Goal: Transaction & Acquisition: Book appointment/travel/reservation

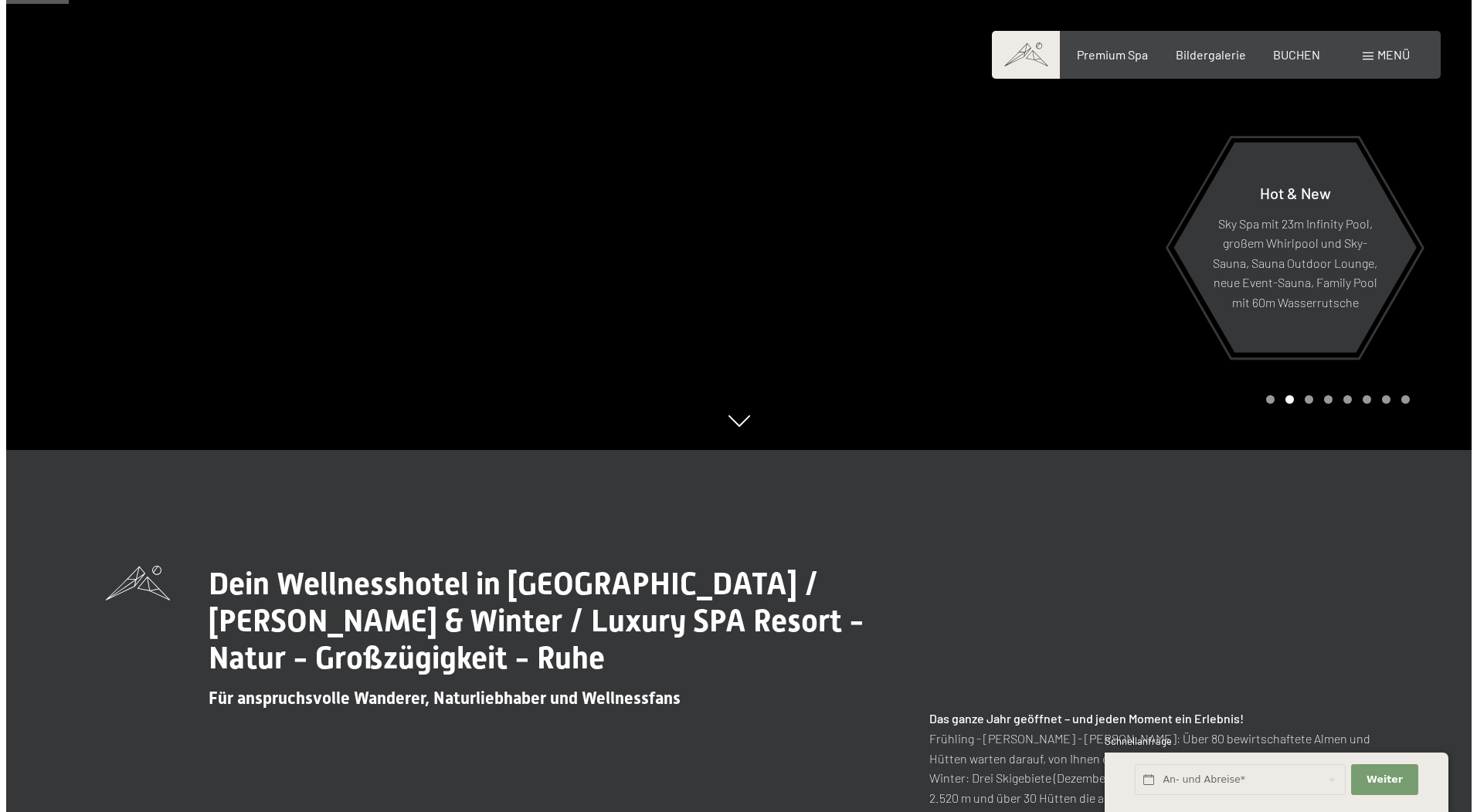
scroll to position [386, 0]
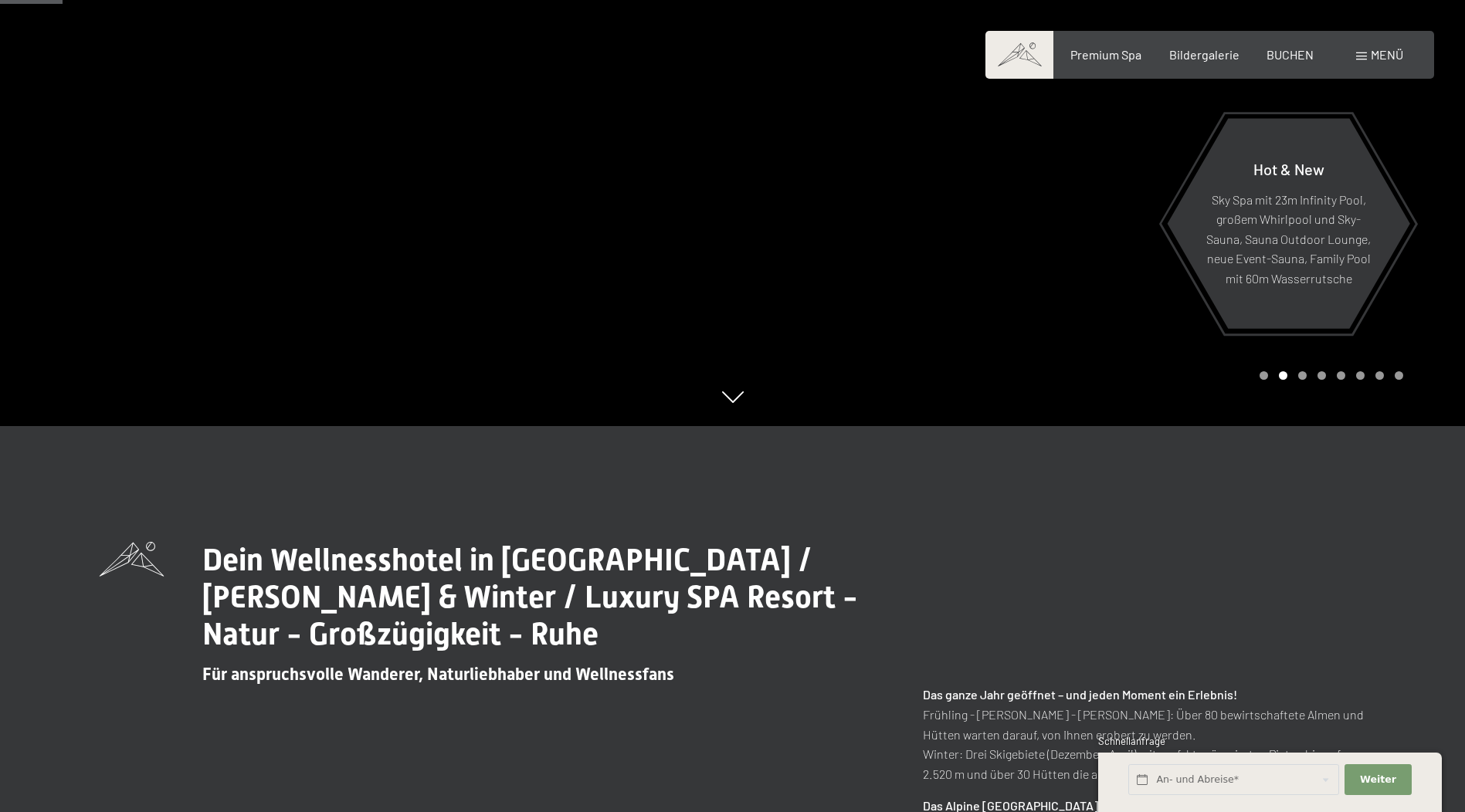
click at [1358, 55] on span at bounding box center [1362, 56] width 11 height 8
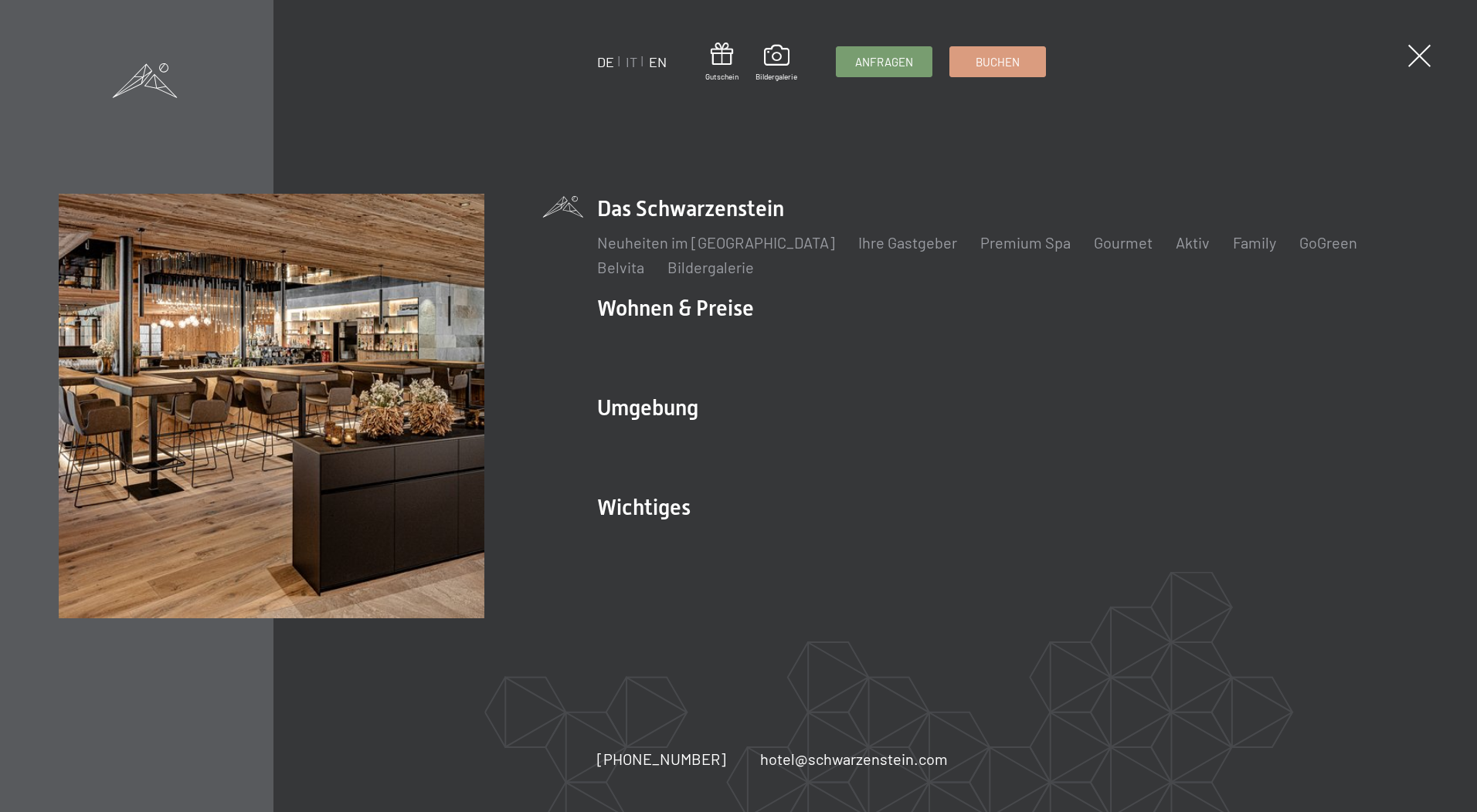
click at [654, 63] on link "EN" at bounding box center [658, 61] width 18 height 17
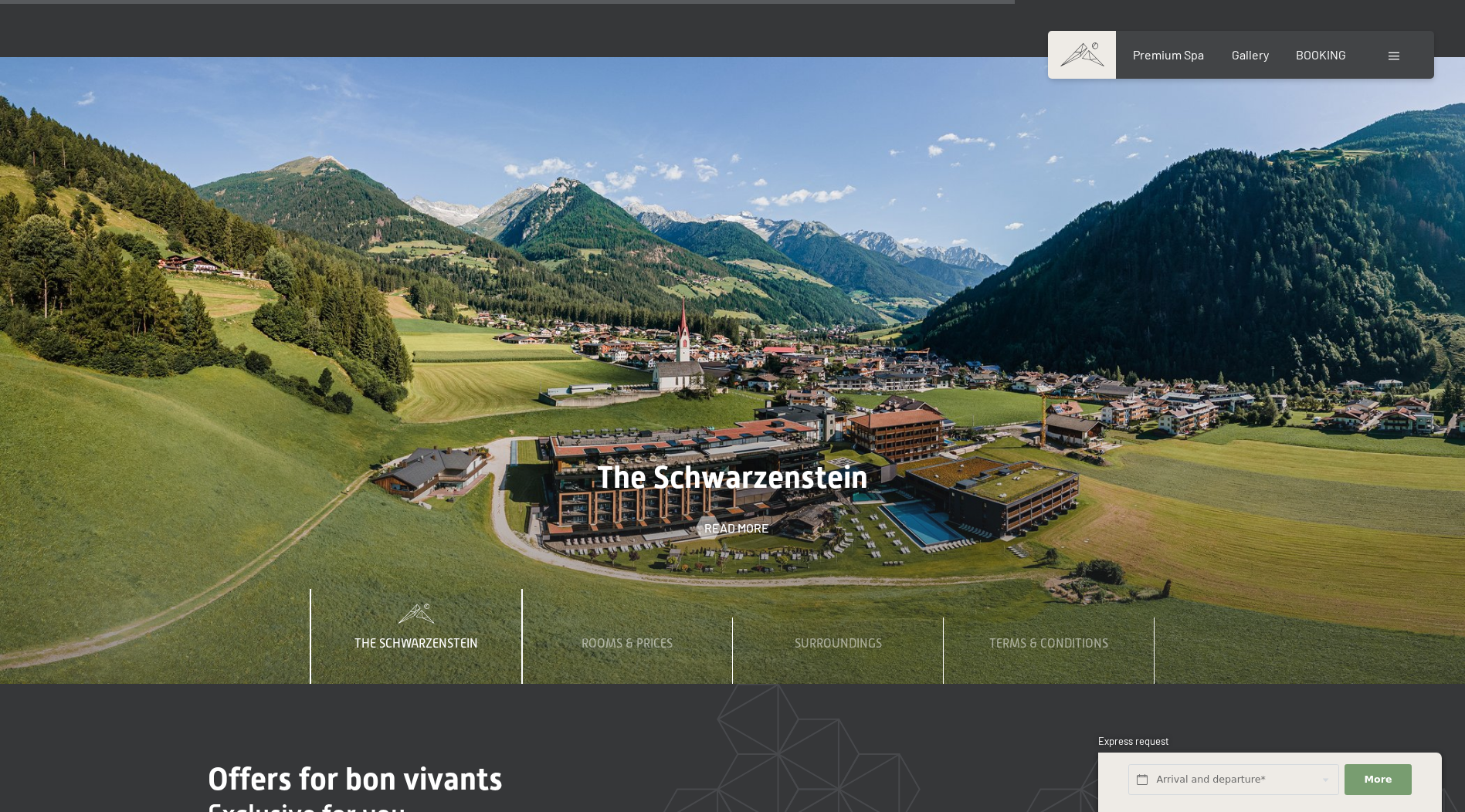
scroll to position [5406, 0]
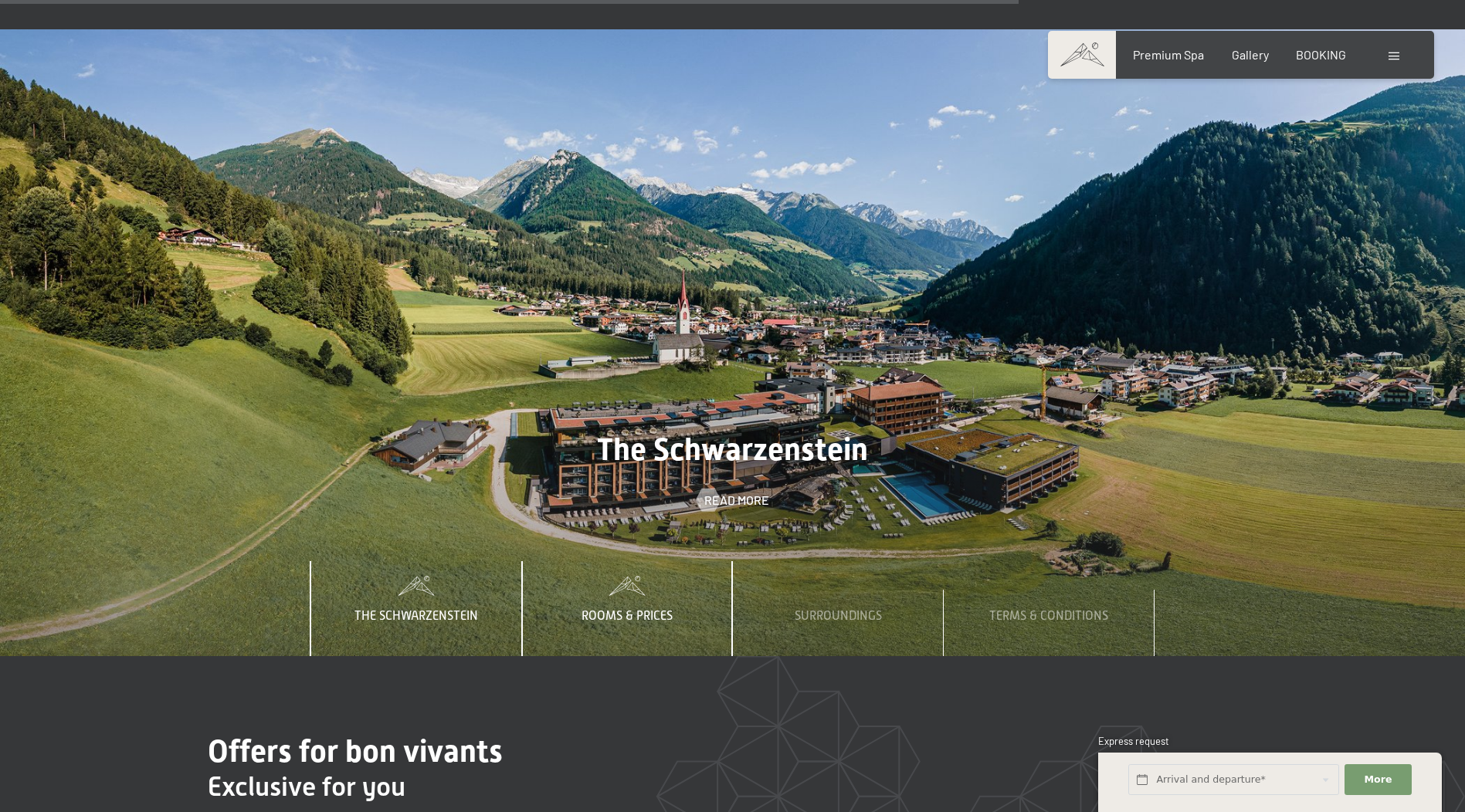
click at [631, 609] on span "Rooms & Prices" at bounding box center [627, 616] width 91 height 14
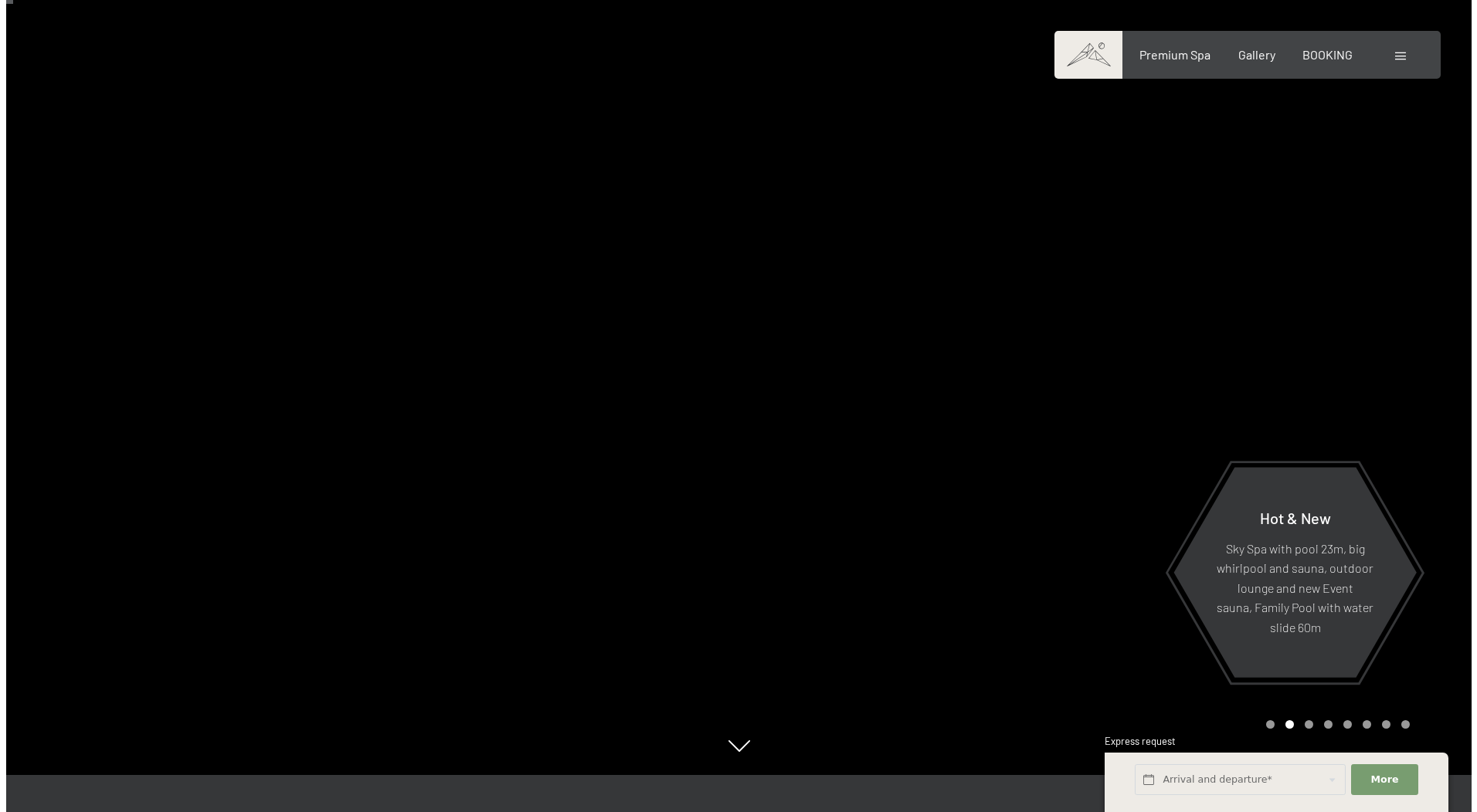
scroll to position [0, 0]
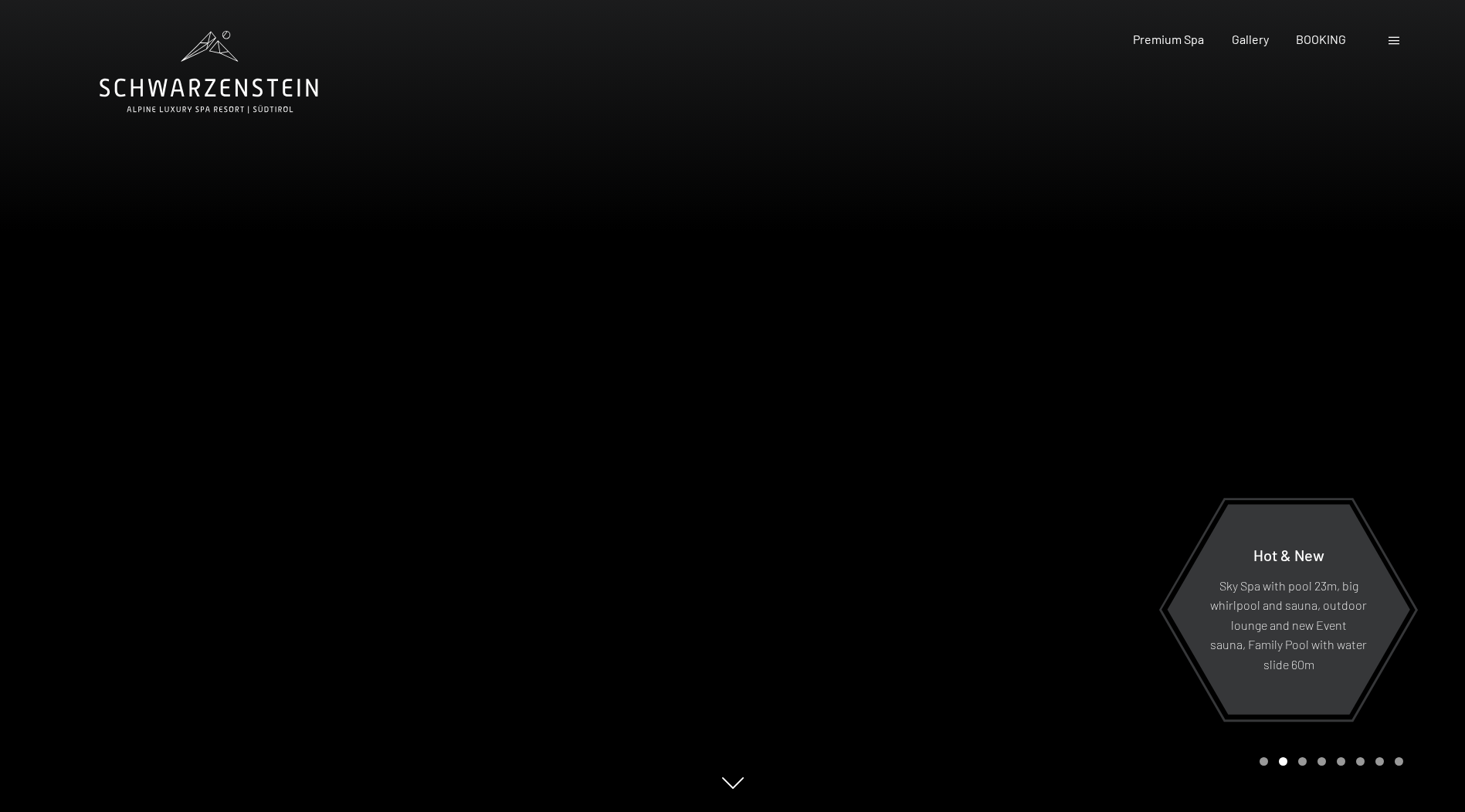
click at [1397, 40] on span at bounding box center [1394, 41] width 11 height 8
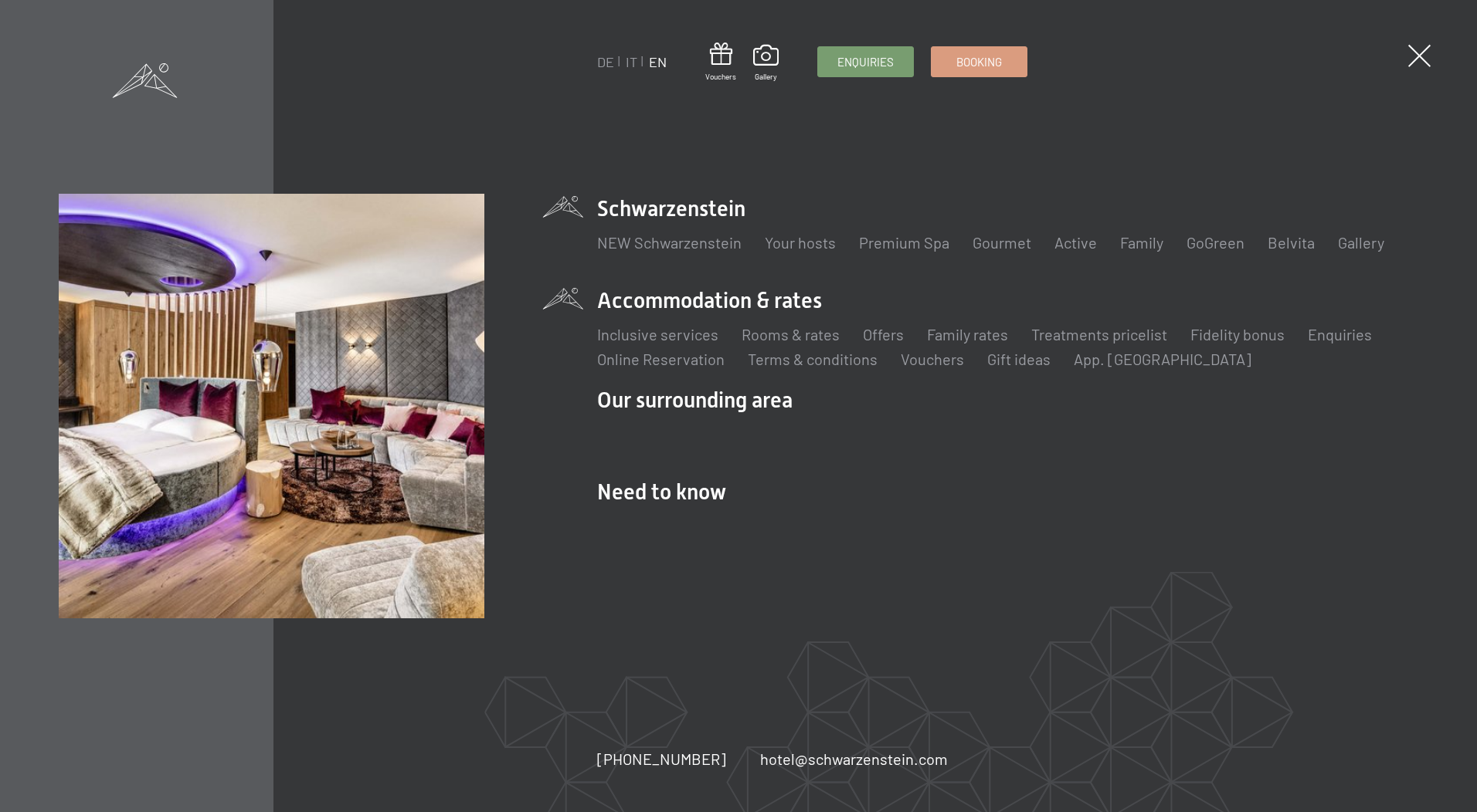
click at [752, 297] on li "Accommodation & rates Inclusive services Rooms & rates List Offers List Family …" at bounding box center [1007, 327] width 820 height 84
click at [771, 330] on link "Rooms & rates" at bounding box center [791, 334] width 98 height 19
